Goal: Task Accomplishment & Management: Manage account settings

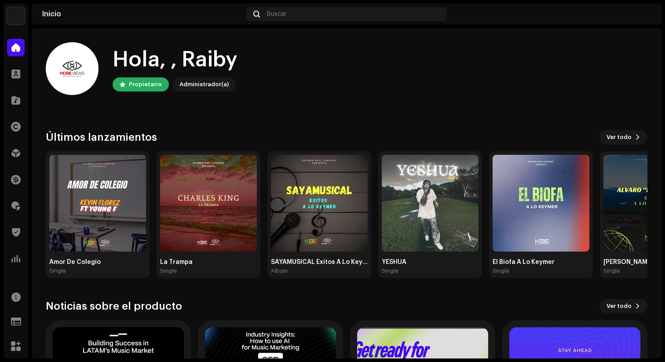
click at [392, 95] on home-user "Hola, , Raiby Propietario Administrador(a)" at bounding box center [346, 75] width 601 height 67
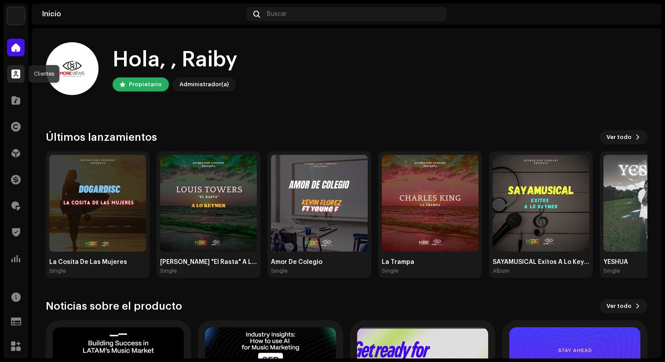
click at [18, 76] on span at bounding box center [15, 73] width 9 height 7
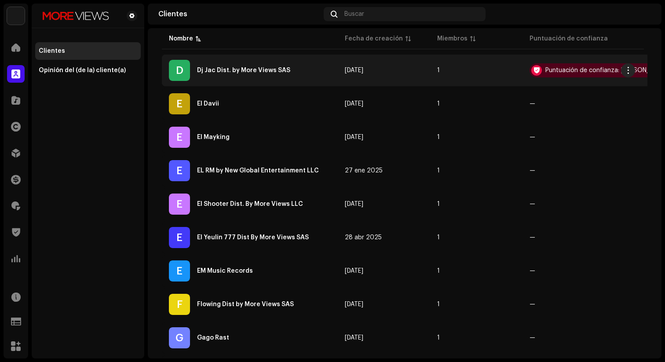
scroll to position [245, 0]
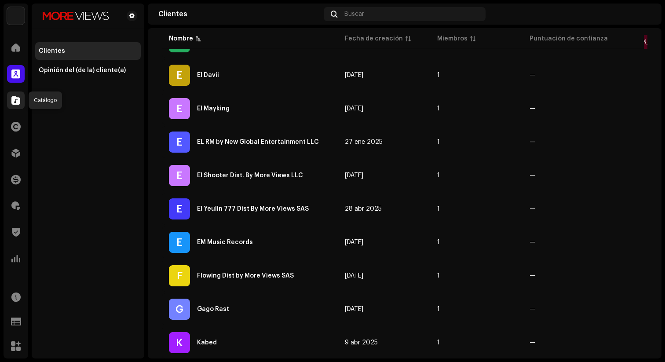
click at [12, 103] on span at bounding box center [15, 100] width 9 height 7
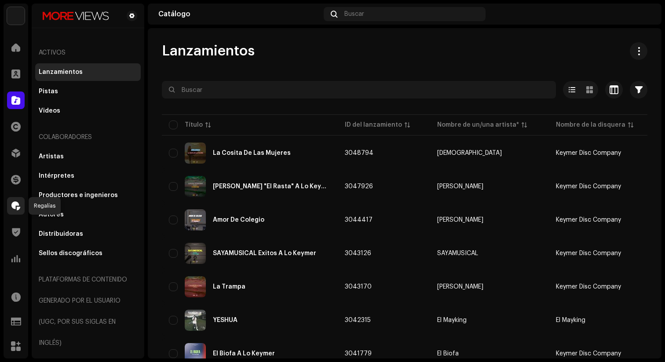
click at [17, 208] on span at bounding box center [15, 205] width 9 height 7
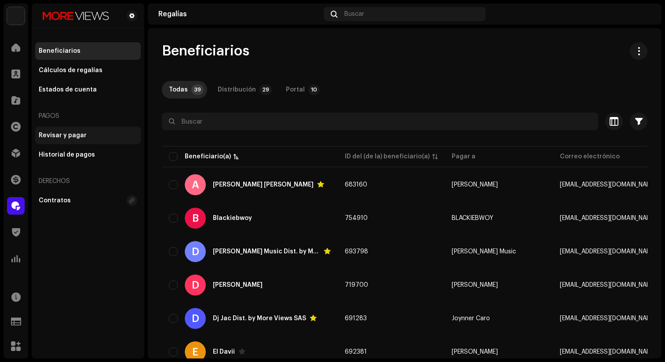
click at [63, 136] on div "Revisar y pagar" at bounding box center [63, 135] width 48 height 7
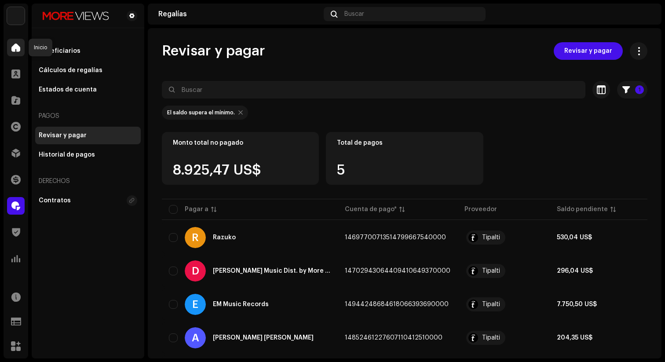
click at [15, 48] on span at bounding box center [15, 47] width 9 height 7
